Goal: Communication & Community: Answer question/provide support

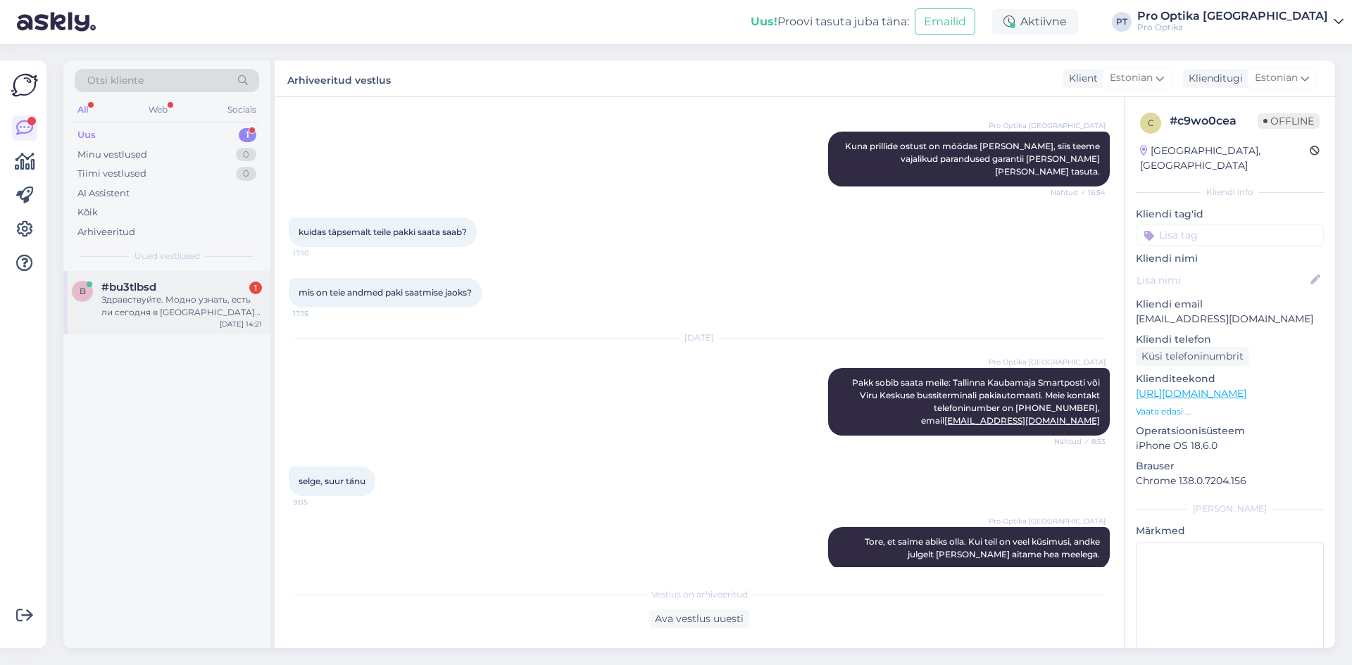
click at [204, 298] on div "Здравствуйте. Модно узнать, есть ли сегодня в [GEOGRAPHIC_DATA] keskus русского…" at bounding box center [181, 306] width 161 height 25
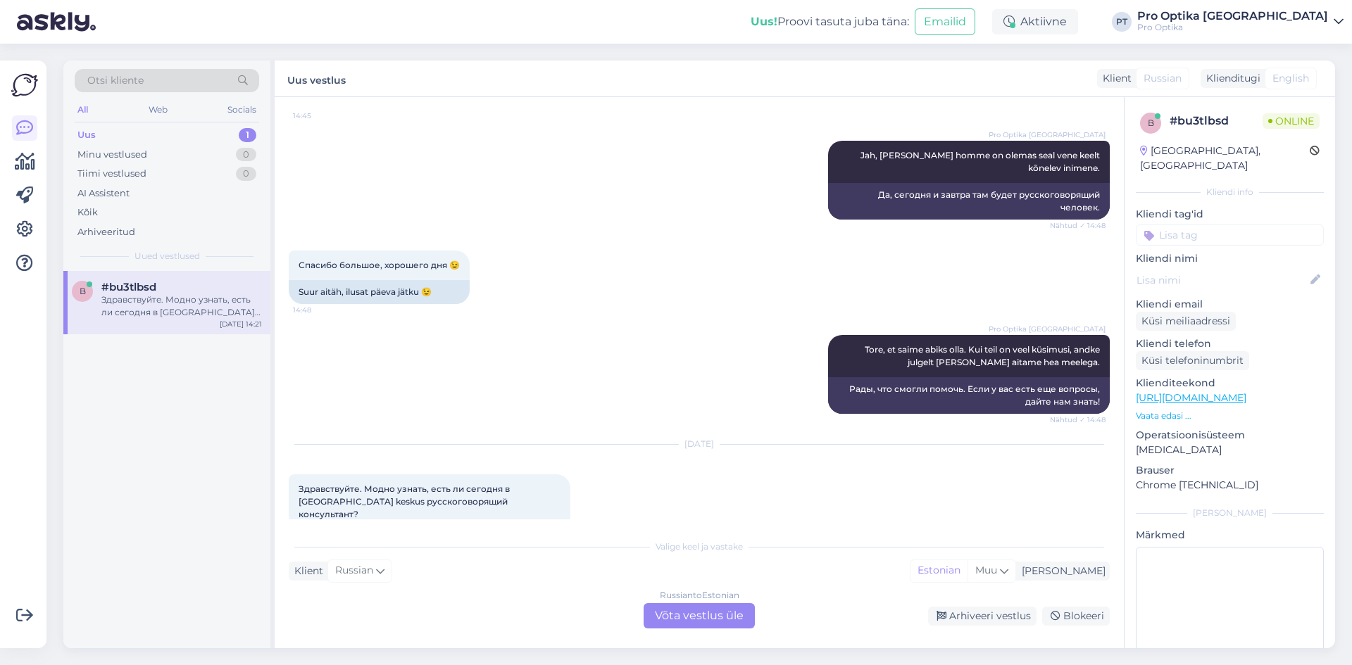
click at [702, 622] on div "Russian to Estonian Võta vestlus üle" at bounding box center [699, 615] width 111 height 25
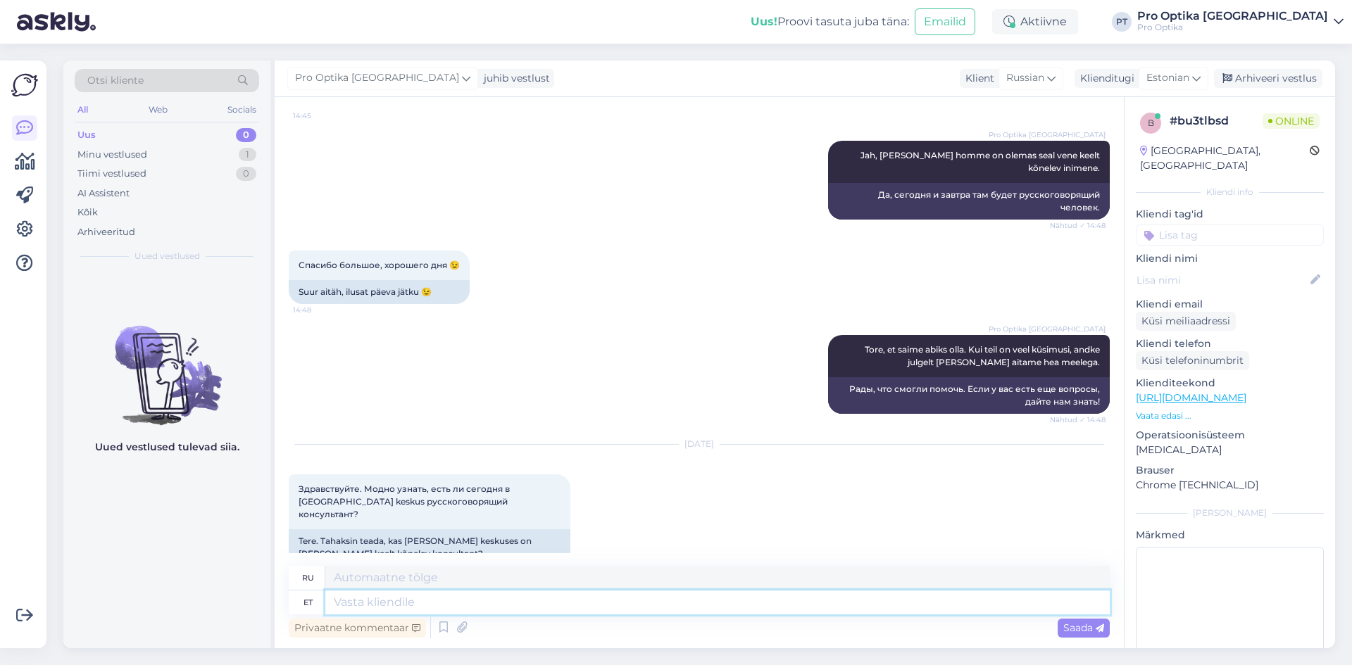
click at [395, 606] on textarea at bounding box center [717, 603] width 784 height 24
type textarea "Tere"
type textarea "Привет"
type textarea "Tere!"
type textarea "Привет!"
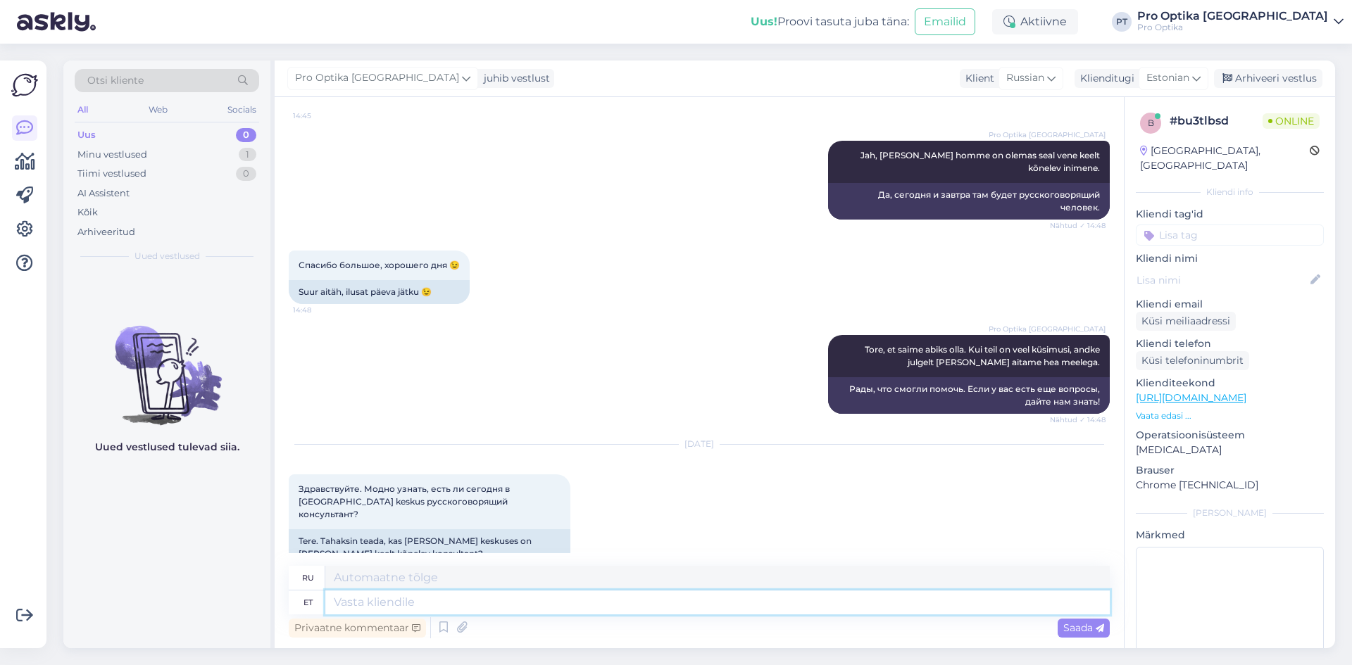
scroll to position [1125, 0]
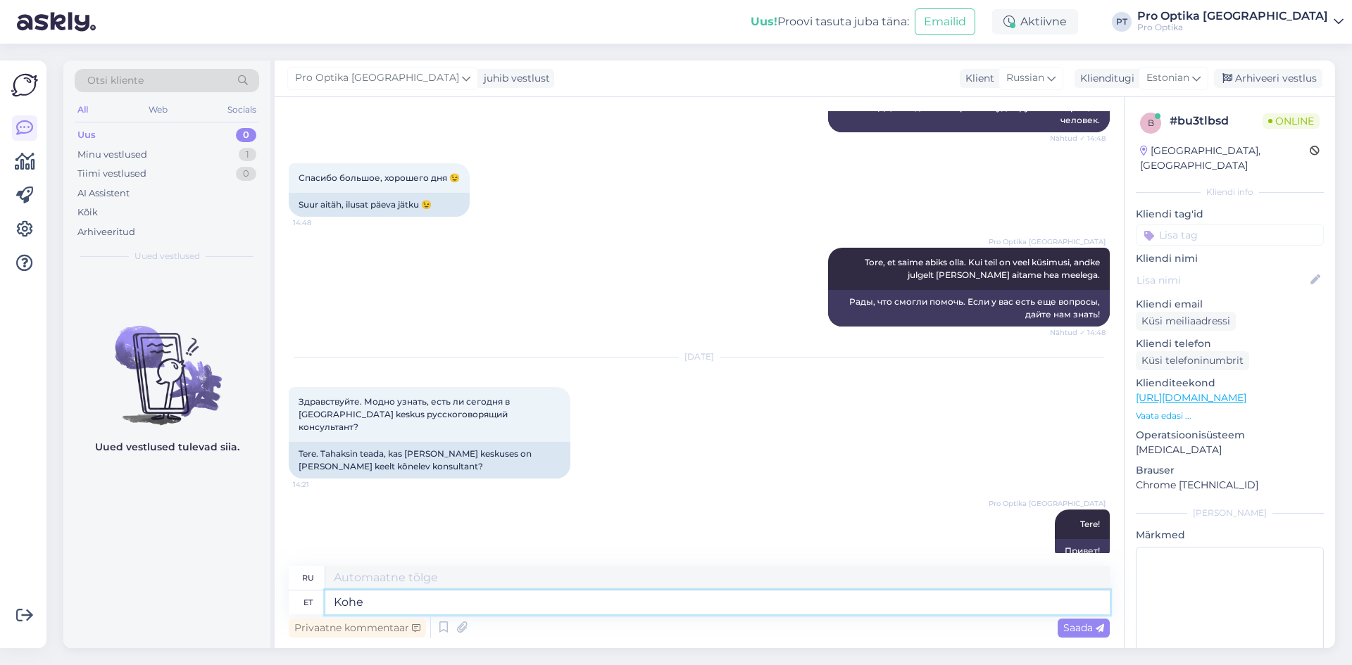
type textarea "Kohe"
type textarea "Немедленно"
type textarea "Kohe uurin!"
type textarea "Я немедленно займусь расследованием!"
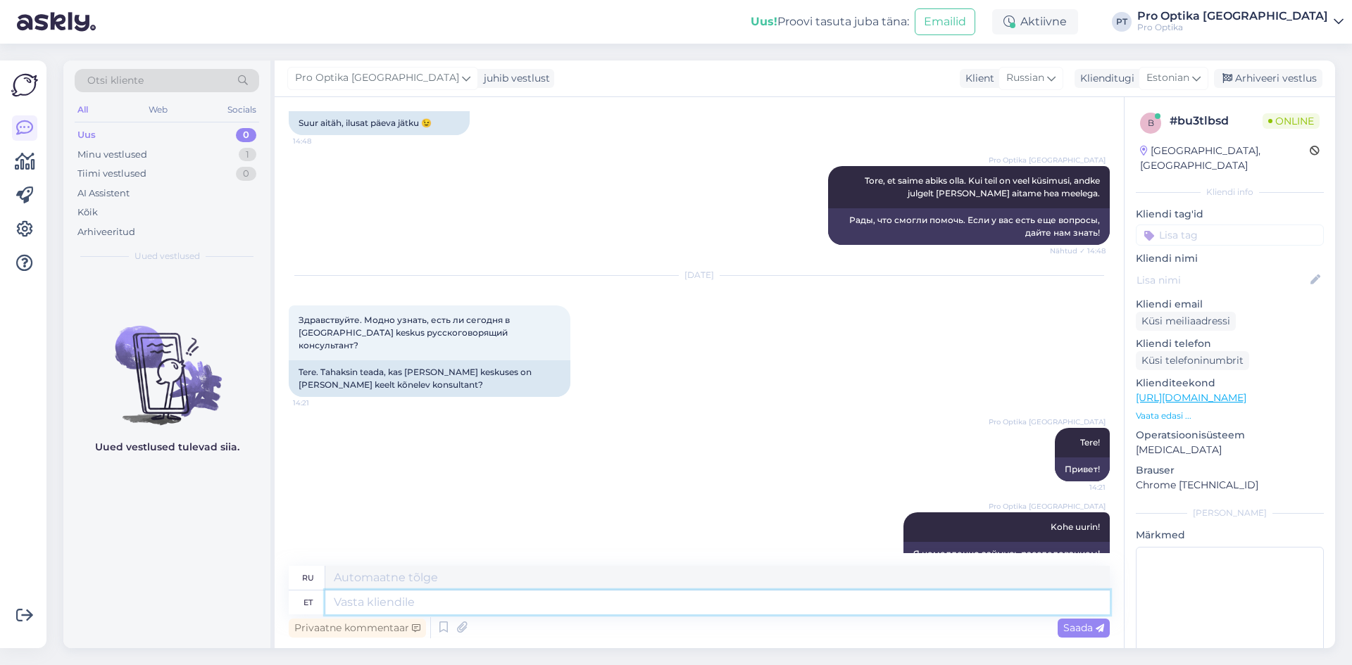
scroll to position [1210, 0]
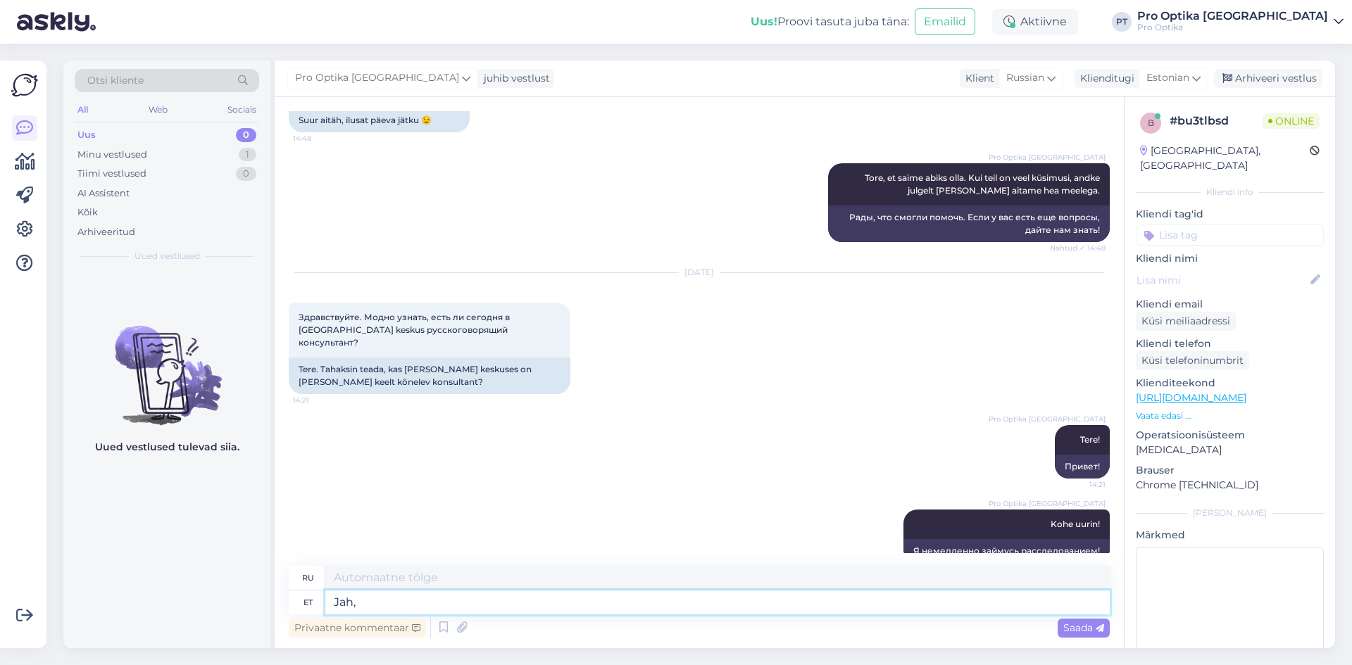
type textarea "Jah,"
type textarea "Да,"
type textarea "Jah, [PERSON_NAME]"
type textarea "Да, сегодня."
type textarea "Jah, [PERSON_NAME] on"
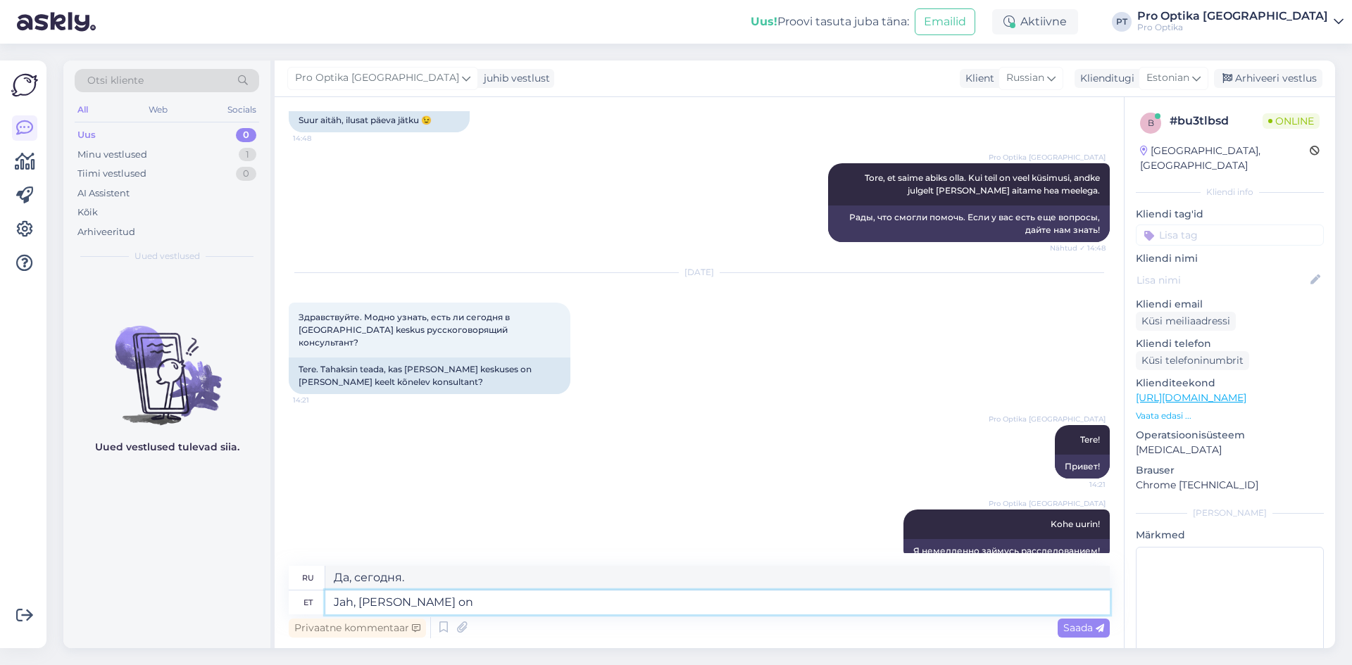
type textarea "Да, сегодня"
type textarea "Jah, [PERSON_NAME] on olemas"
type textarea "Да, сегодня есть"
type textarea "Jah, [PERSON_NAME] on olemas inimene"
type textarea "Да, сегодня есть человек"
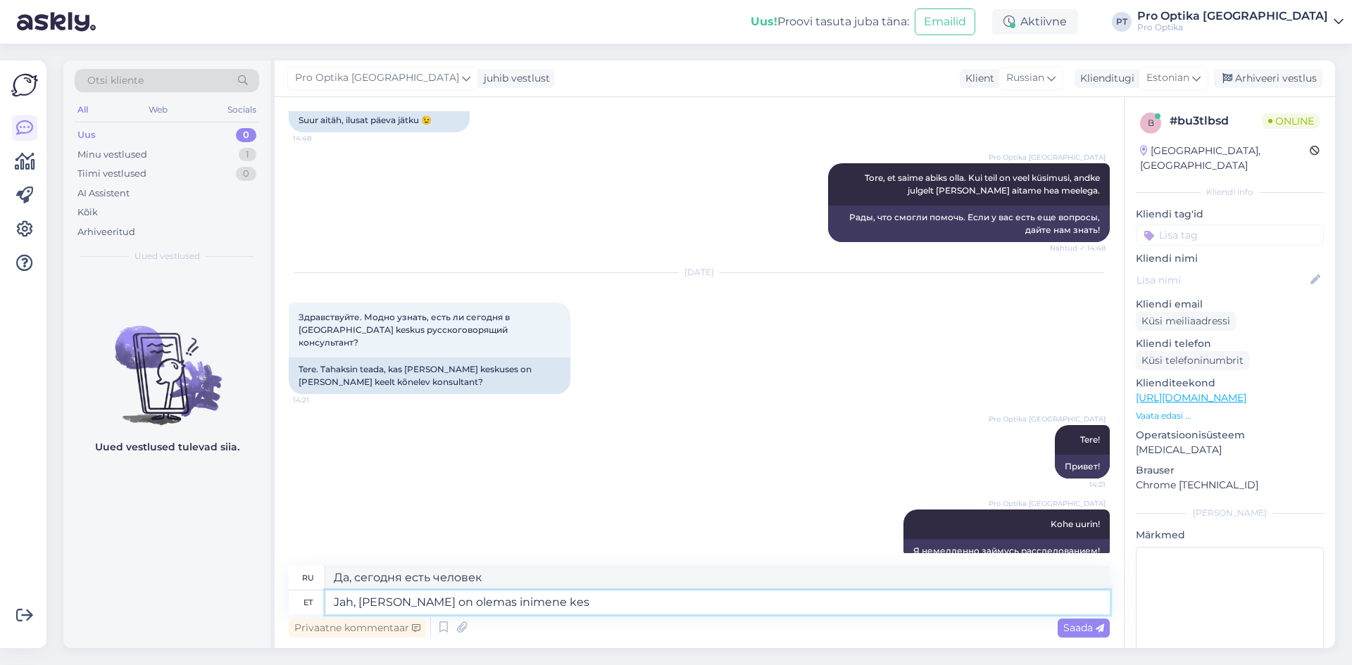
type textarea "Jah, [PERSON_NAME] on olemas inimene kes"
type textarea "Да, сегодня есть человек, который"
type textarea "Jah, [PERSON_NAME] on olemas inimene kes räägib"
type textarea "Да, сегодня есть человек, который говорит"
type textarea "Jah, [PERSON_NAME] on olemas inimene kes räägib vene"
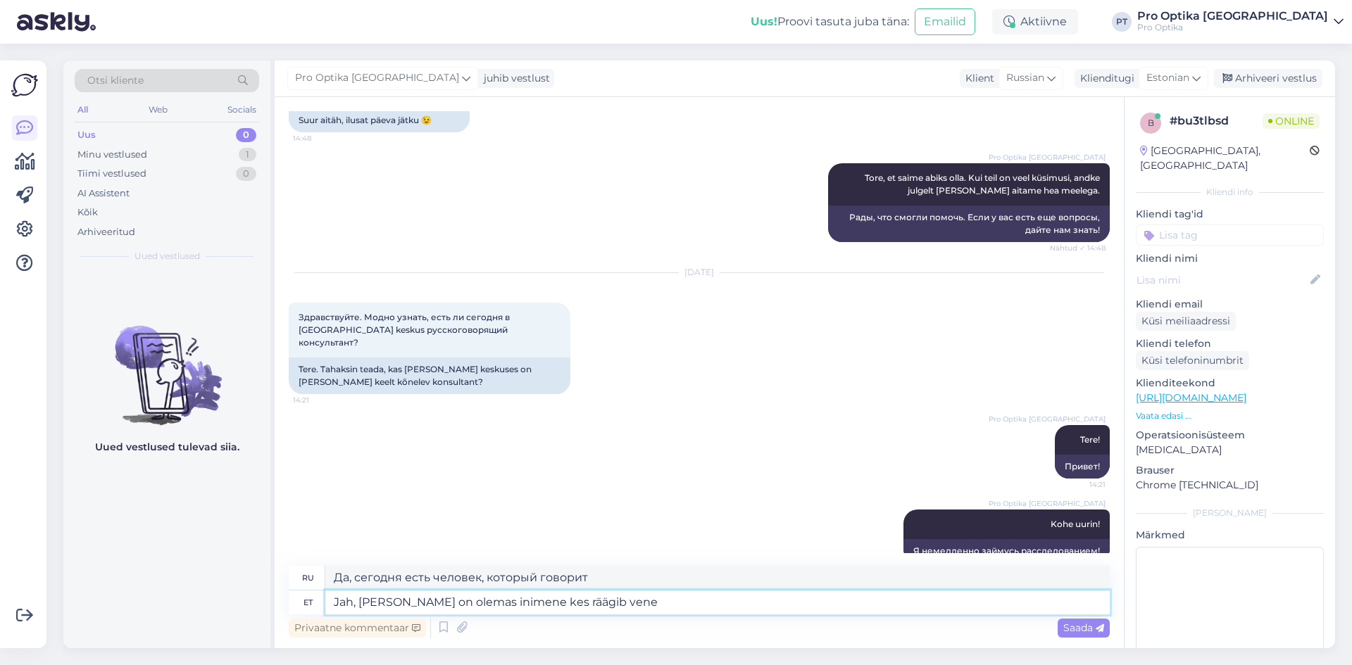
type textarea "Да, сегодня есть человек, говорящий по-русски."
type textarea "Jah, [PERSON_NAME] on olemas inimene kes räägib vene keeles."
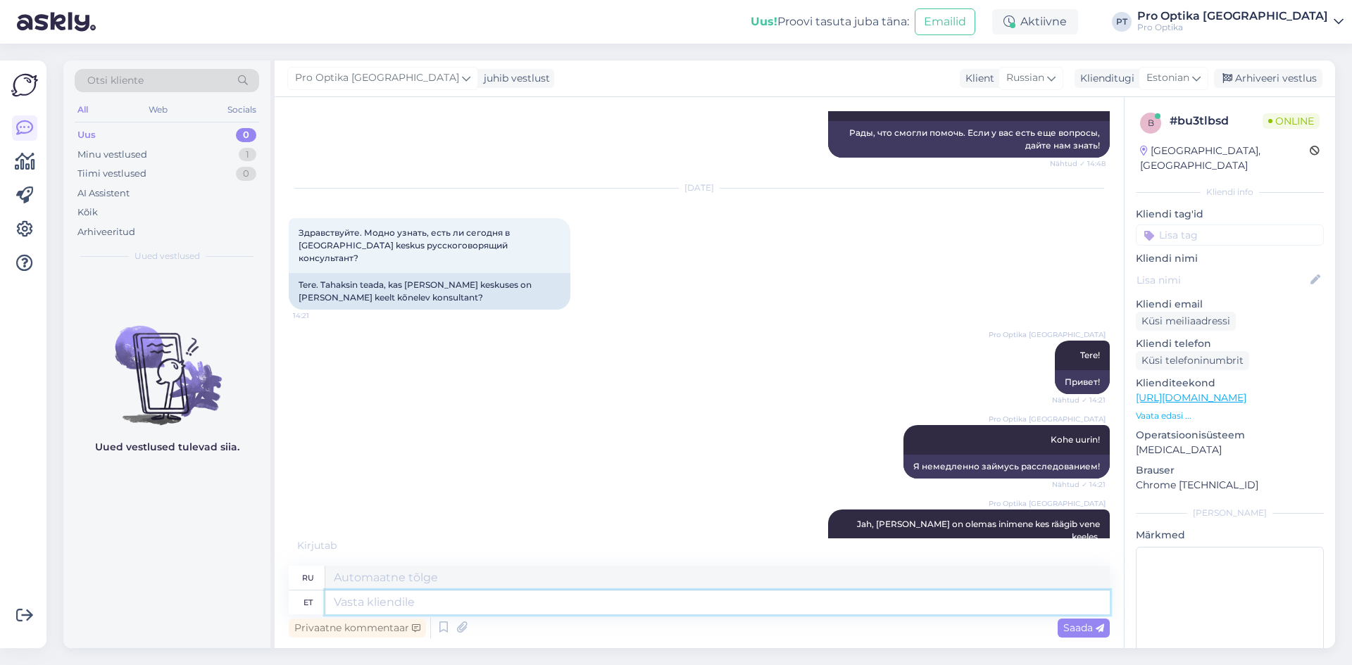
scroll to position [1379, 0]
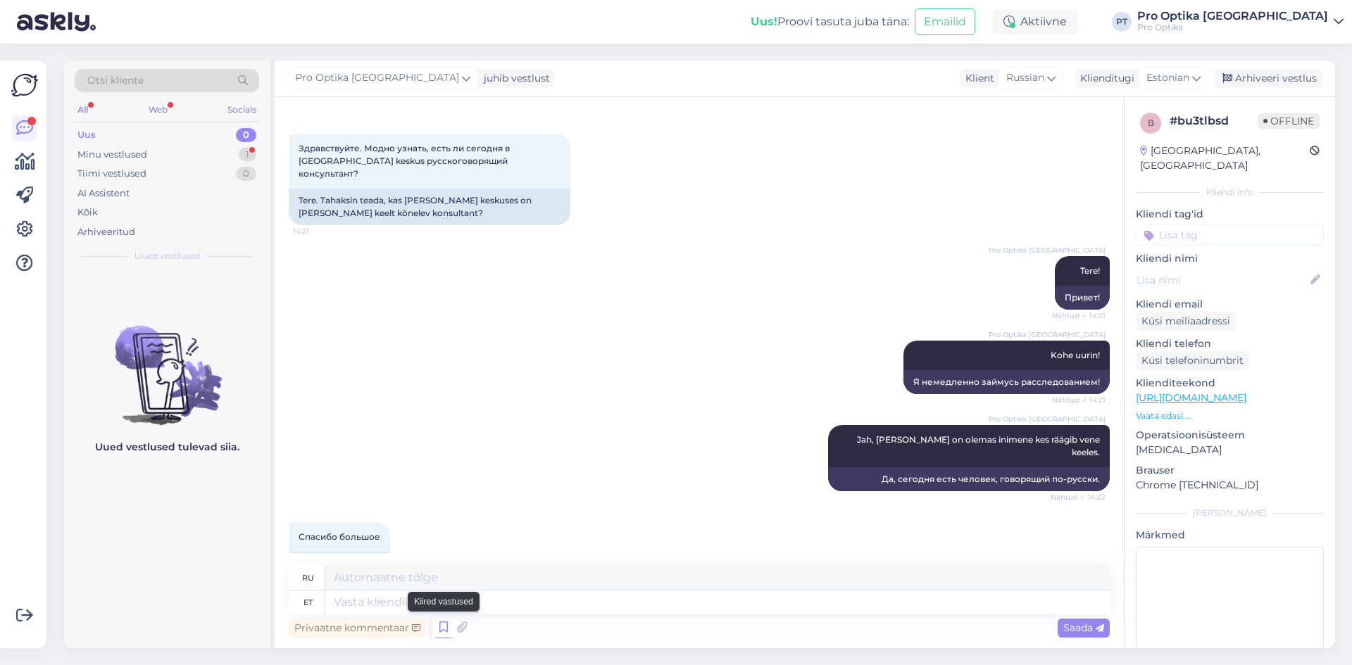
click at [443, 630] on icon at bounding box center [443, 628] width 17 height 21
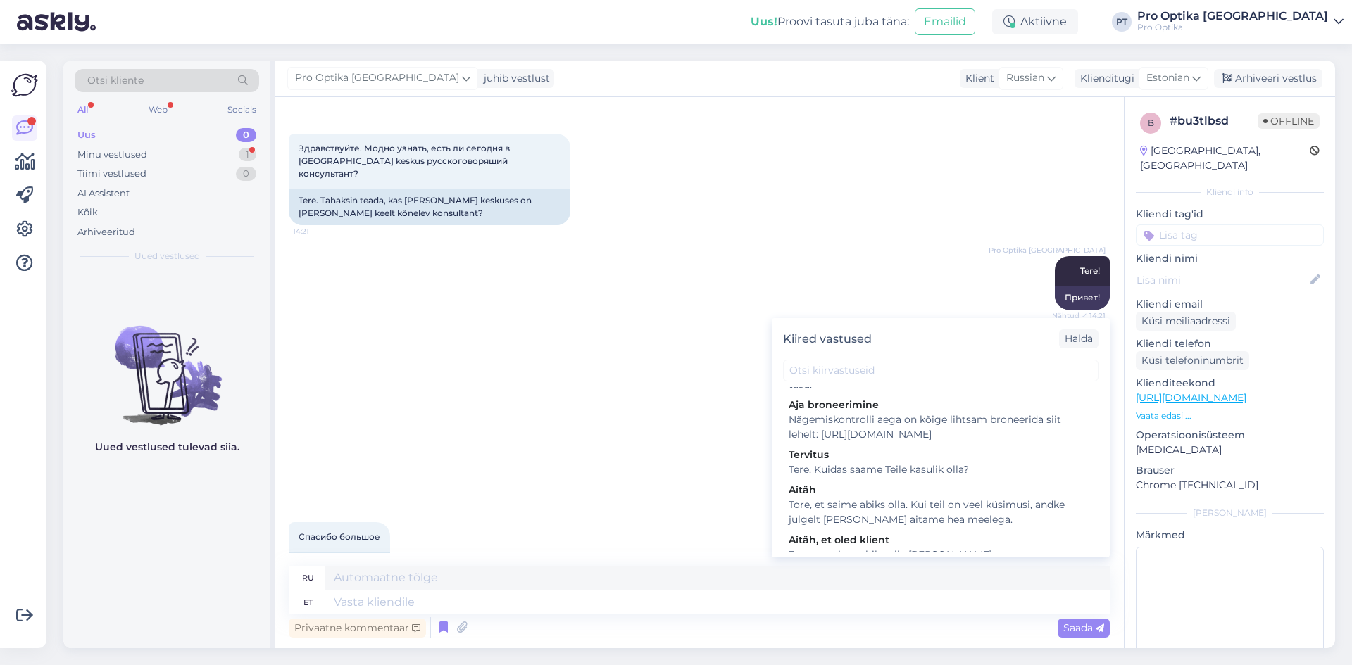
scroll to position [370, 0]
click at [854, 527] on div "Tore, et saime abiks olla. Kui teil on veel küsimusi, andke julgelt [PERSON_NAM…" at bounding box center [941, 512] width 304 height 30
type textarea "Рады, что смогли помочь. Если у вас есть еще вопросы, дайте нам знать!"
type textarea "Tore, et saime abiks olla. Kui teil on veel küsimusi, andke julgelt [PERSON_NAM…"
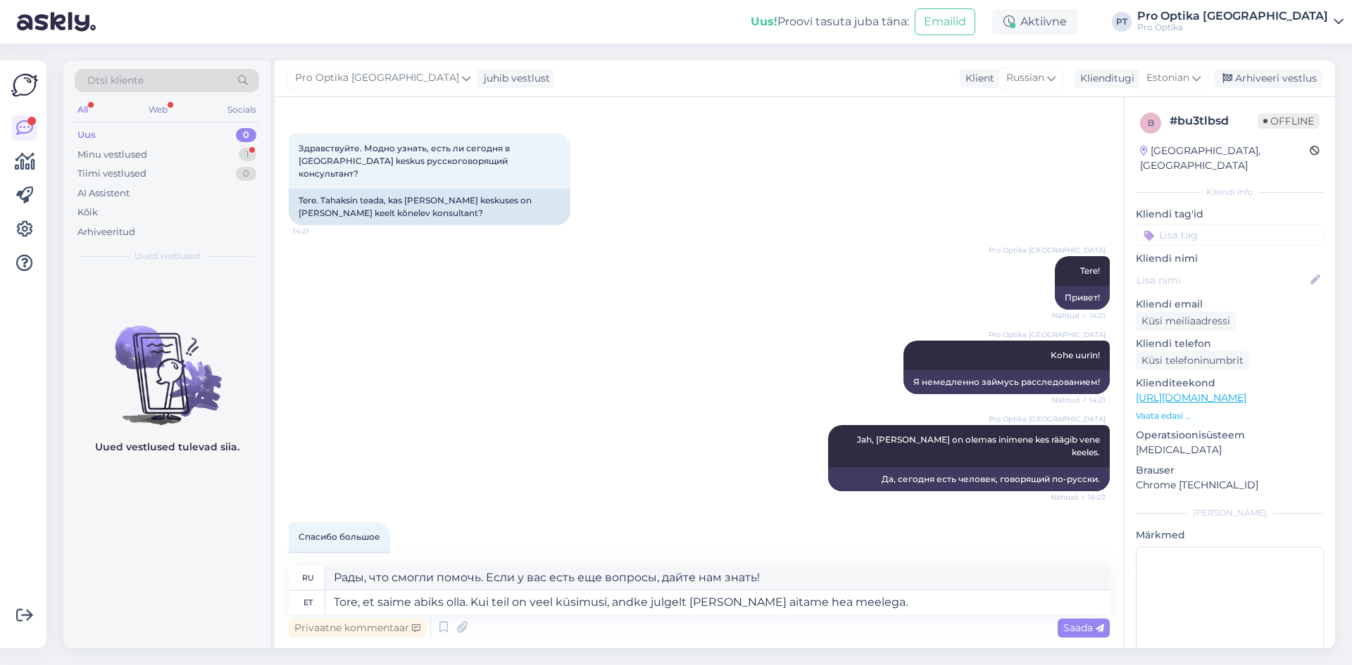
click at [1070, 630] on span "Saada" at bounding box center [1083, 628] width 41 height 13
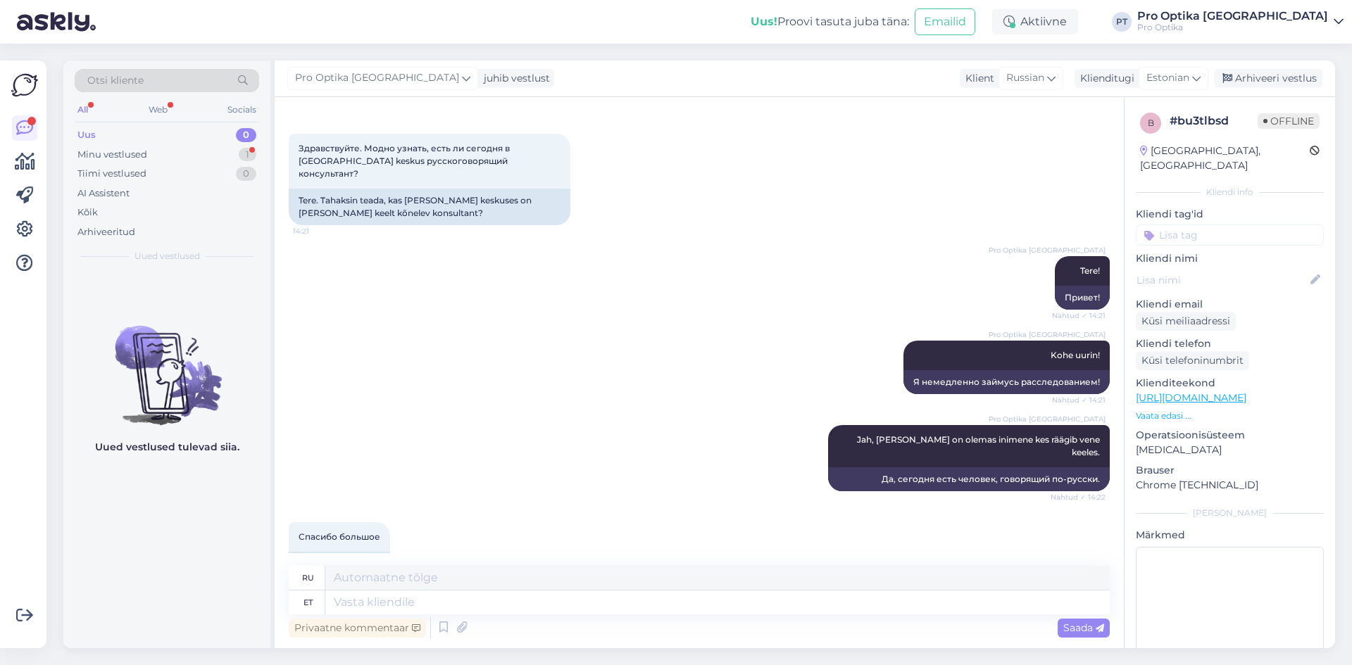
scroll to position [1489, 0]
